Goal: Find contact information: Find contact information

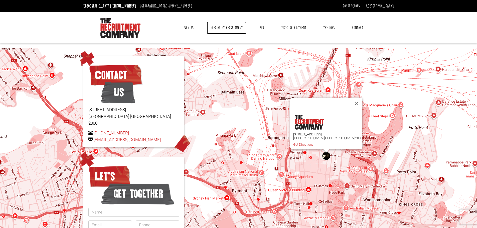
click at [223, 32] on link "Specialist Recruitment" at bounding box center [227, 28] width 40 height 13
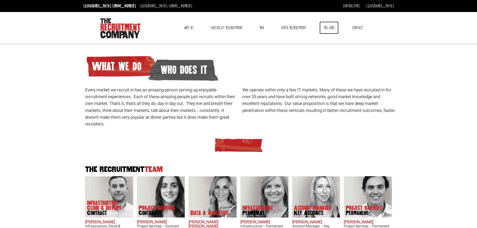
click at [334, 27] on link "The Jobs" at bounding box center [329, 28] width 19 height 13
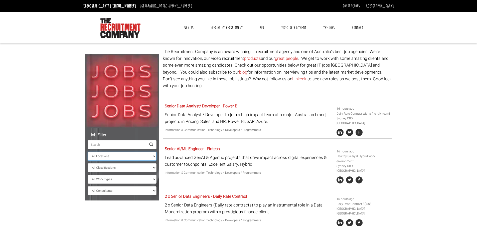
click at [99, 156] on select "All Locations [GEOGRAPHIC_DATA] [GEOGRAPHIC_DATA] [GEOGRAPHIC_DATA] [GEOGRAPHIC…" at bounding box center [122, 156] width 69 height 9
click at [101, 170] on select "All Classifications Banking & Financial Services Information & Communication Te…" at bounding box center [122, 167] width 69 height 9
select select "Administration & Office Support"
click at [88, 163] on select "All Classifications Banking & Financial Services Information & Communication Te…" at bounding box center [122, 167] width 69 height 9
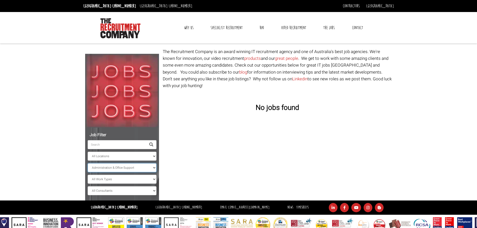
click at [111, 168] on select "All Classifications Banking & Financial Services Information & Communication Te…" at bounding box center [122, 167] width 69 height 9
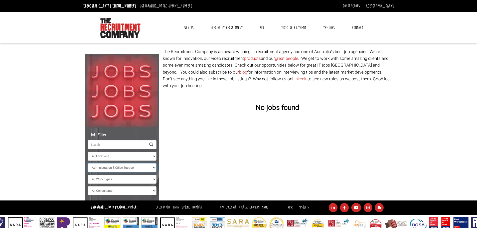
click at [111, 168] on select "All Classifications Banking & Financial Services Information & Communication Te…" at bounding box center [122, 167] width 69 height 9
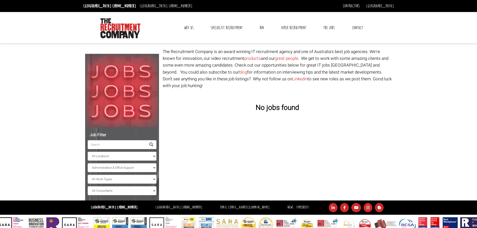
click at [44, 147] on body "Sydney: +61 2 8346 6700 Dublin: +353 1 697 2548 Contractors Timesheets Why Cont…" at bounding box center [238, 116] width 477 height 232
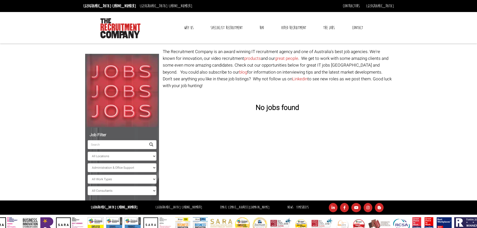
click at [360, 27] on link "Contact" at bounding box center [357, 28] width 19 height 13
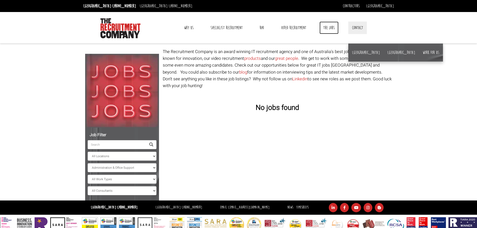
click at [326, 30] on link "The Jobs" at bounding box center [329, 28] width 19 height 13
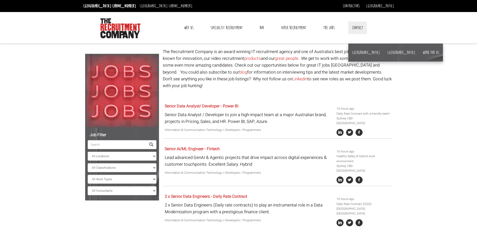
click at [360, 30] on link "Contact" at bounding box center [357, 28] width 19 height 13
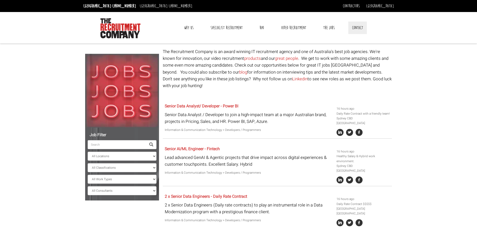
click at [361, 28] on link "Contact" at bounding box center [357, 28] width 19 height 13
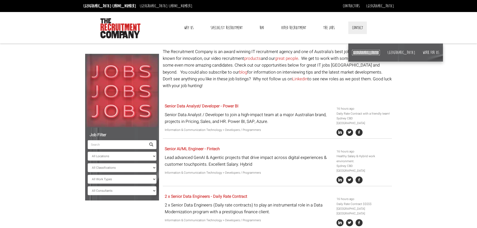
click at [358, 55] on link "[GEOGRAPHIC_DATA]" at bounding box center [366, 53] width 28 height 6
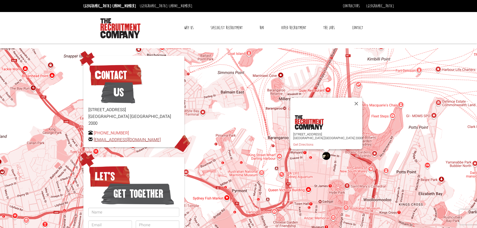
drag, startPoint x: 166, startPoint y: 133, endPoint x: 94, endPoint y: 134, distance: 71.9
click at [94, 134] on p "+61 2 8346 6700 hello@therecruitmentcompany.com" at bounding box center [133, 137] width 91 height 14
copy link "[EMAIL_ADDRESS][DOMAIN_NAME]"
